Goal: Information Seeking & Learning: Learn about a topic

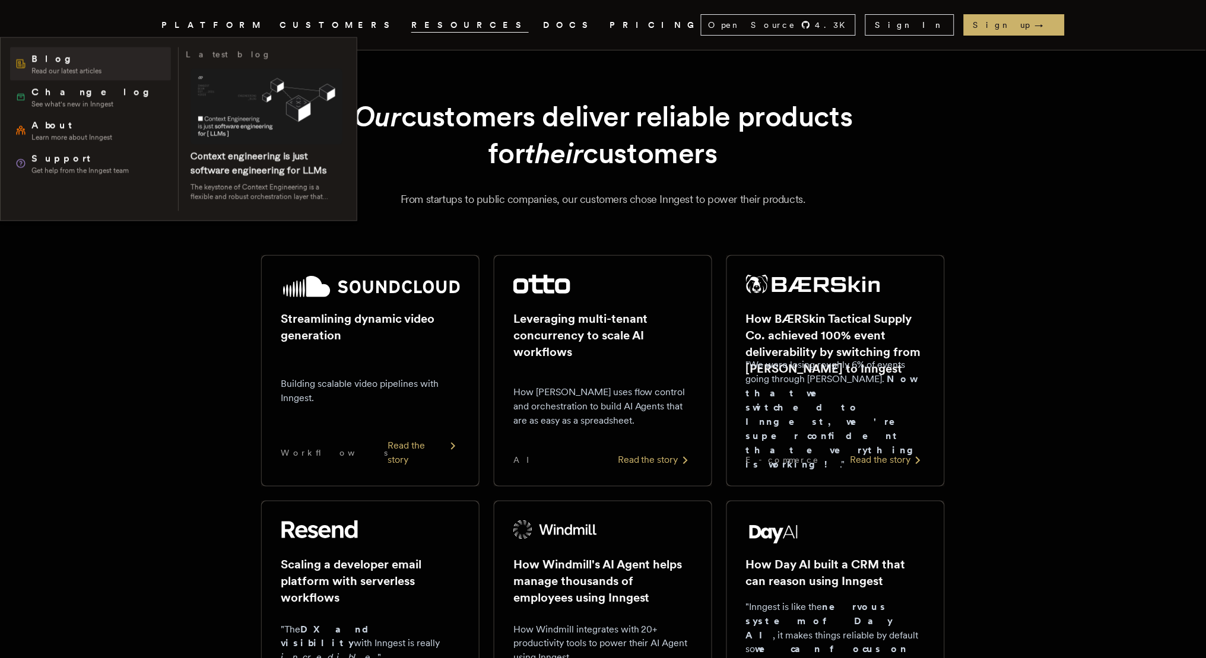
click at [88, 58] on span "Blog" at bounding box center [66, 59] width 70 height 14
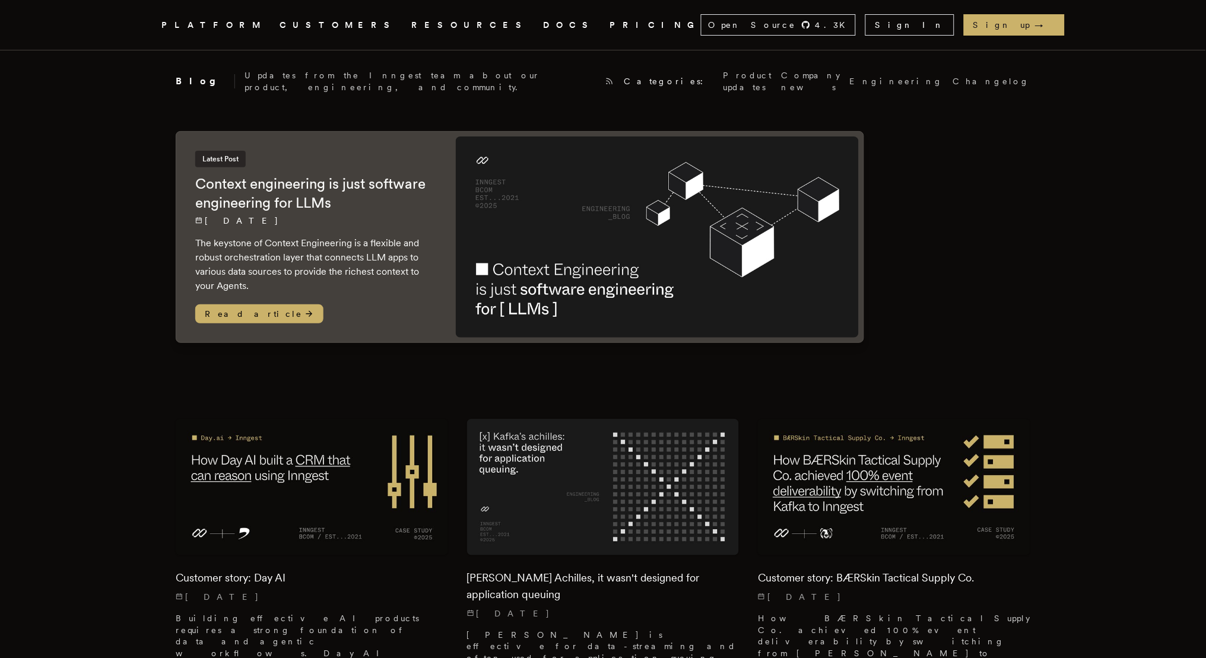
click at [543, 26] on link "DOCS" at bounding box center [569, 25] width 52 height 15
click at [334, 22] on link "CUSTOMERS" at bounding box center [337, 25] width 117 height 15
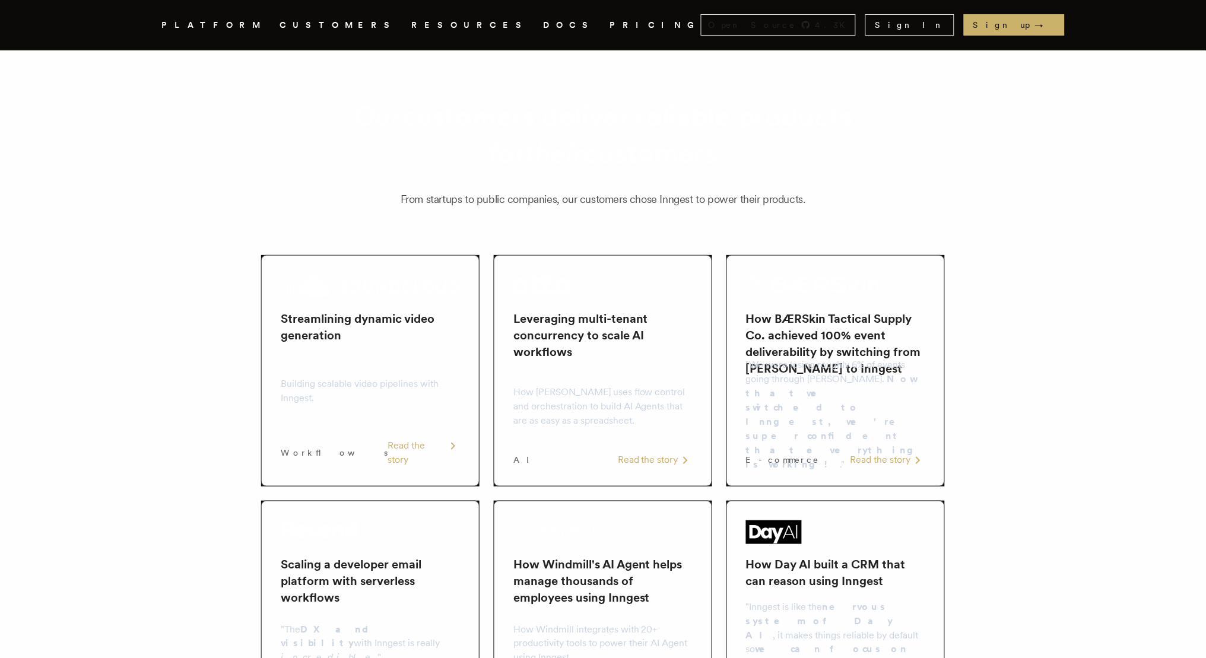
click at [335, 18] on link "CUSTOMERS" at bounding box center [337, 25] width 117 height 15
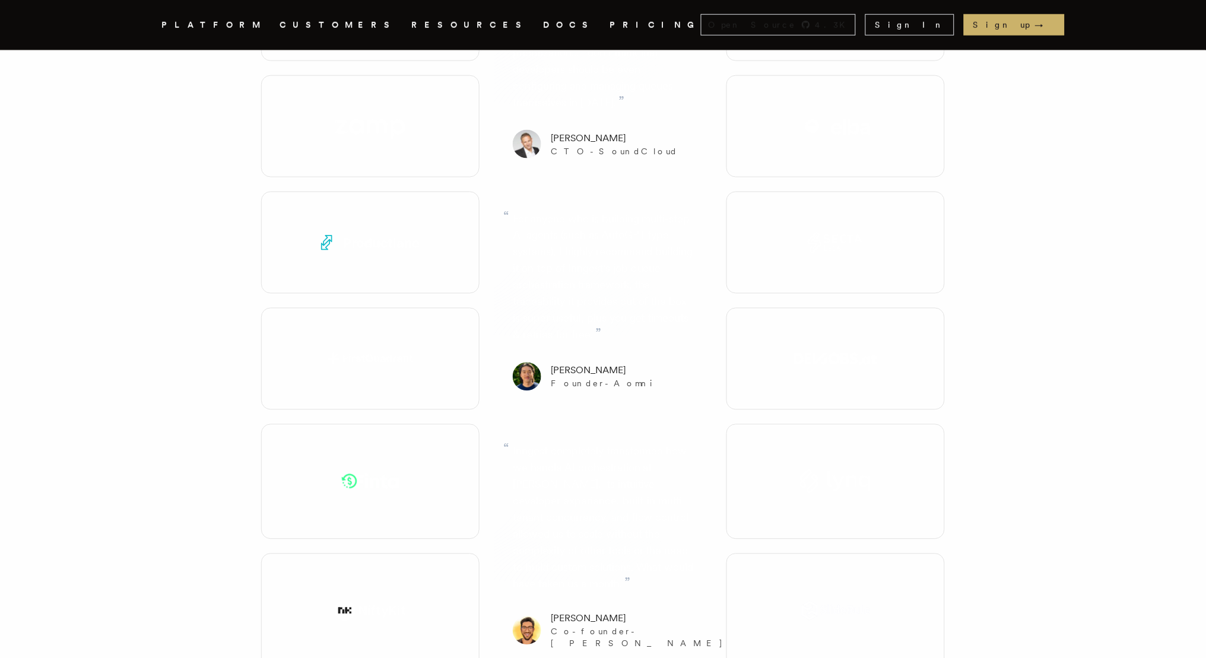
scroll to position [1726, 0]
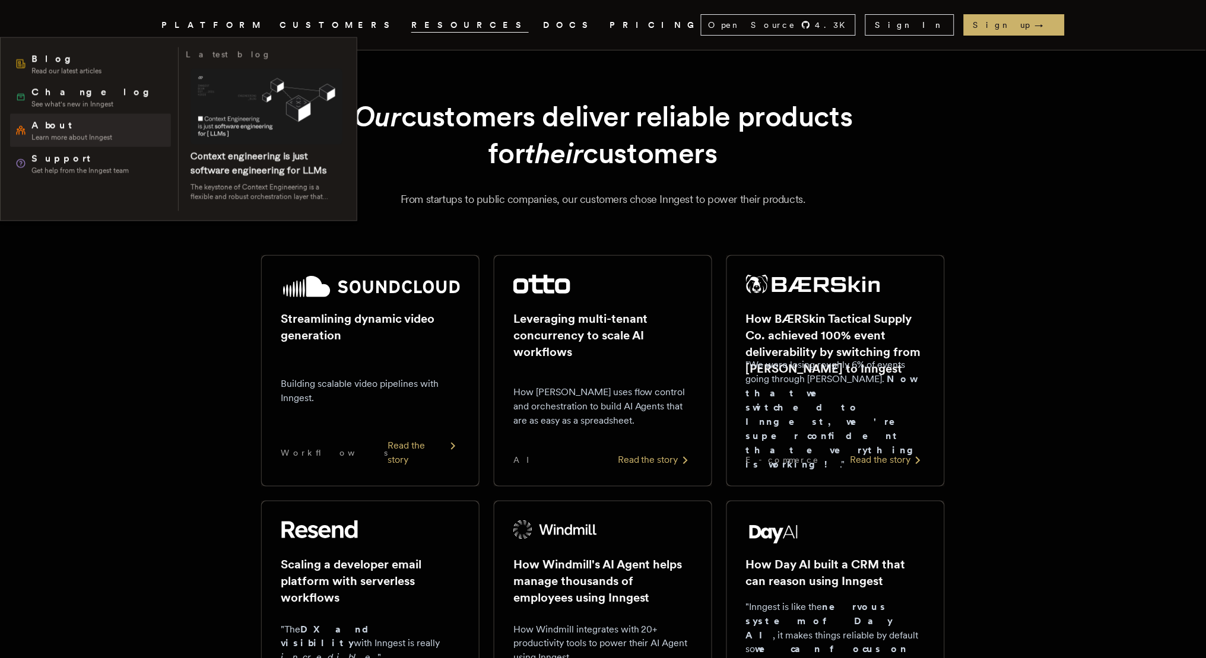
click at [50, 138] on span "Learn more about Inngest" at bounding box center [71, 137] width 81 height 9
